Goal: Task Accomplishment & Management: Manage account settings

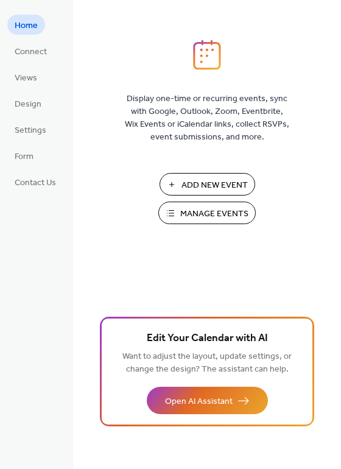
click at [201, 214] on span "Manage Events" at bounding box center [214, 213] width 68 height 13
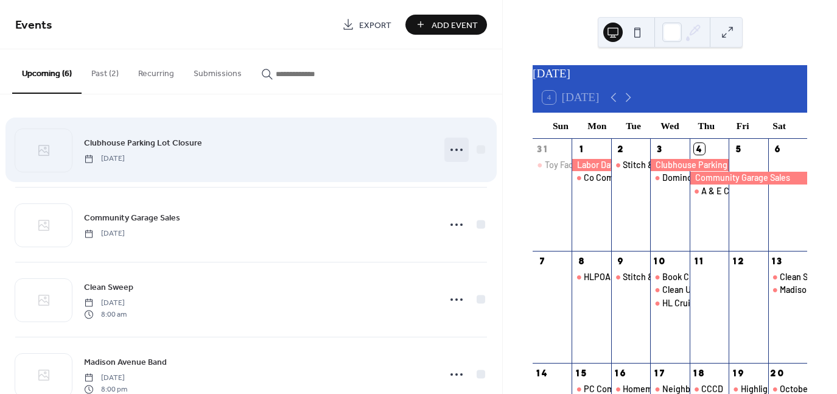
click at [454, 150] on icon at bounding box center [456, 149] width 19 height 19
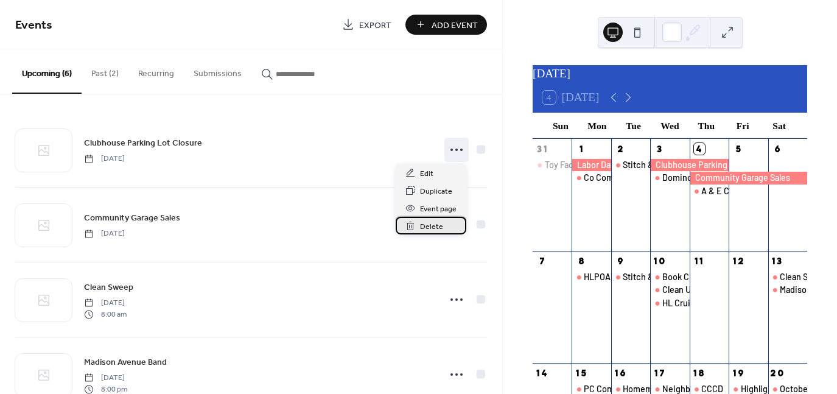
click at [430, 228] on span "Delete" at bounding box center [431, 226] width 23 height 13
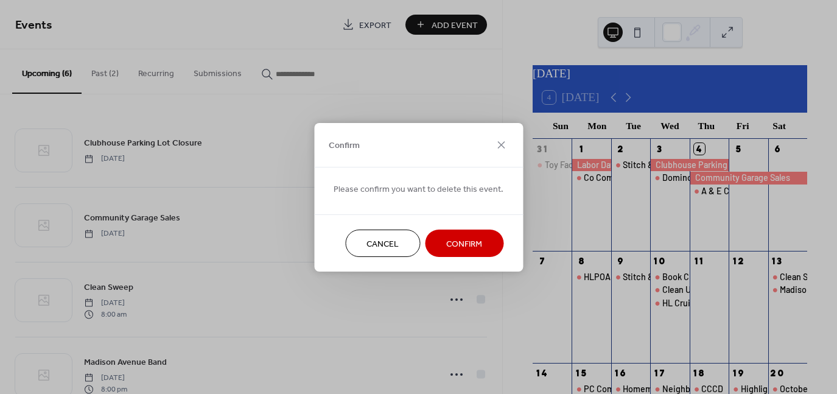
click at [454, 242] on span "Confirm" at bounding box center [464, 243] width 36 height 13
